Goal: Transaction & Acquisition: Purchase product/service

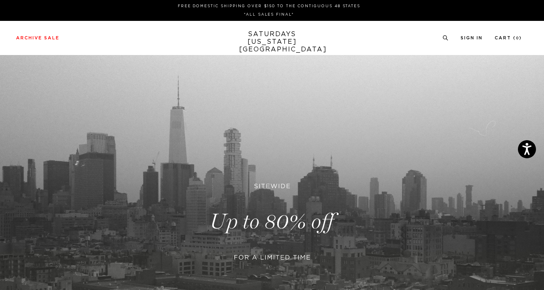
click at [260, 187] on link at bounding box center [272, 221] width 544 height 333
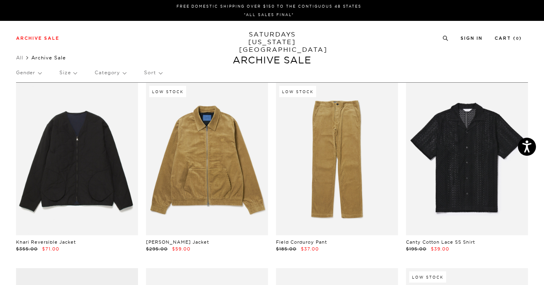
click at [149, 73] on p "Sort" at bounding box center [153, 72] width 18 height 18
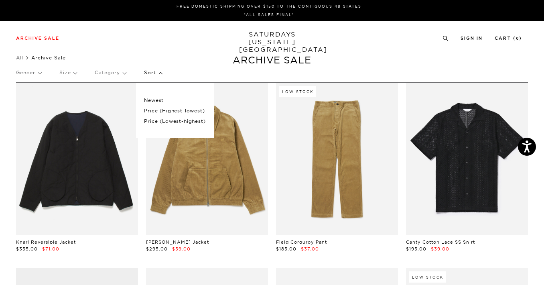
click at [177, 123] on p "Price (Lowest-highest)" at bounding box center [174, 121] width 61 height 10
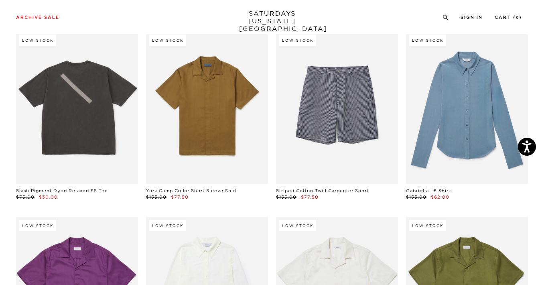
scroll to position [4577, 0]
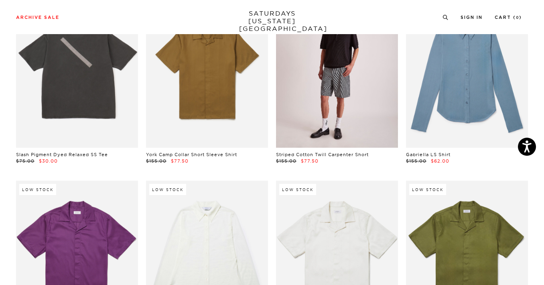
click at [347, 77] on link at bounding box center [337, 71] width 122 height 152
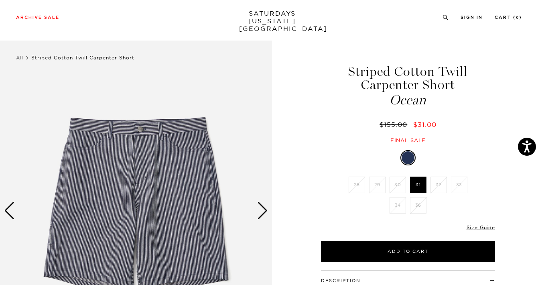
scroll to position [90, 0]
